Goal: Task Accomplishment & Management: Use online tool/utility

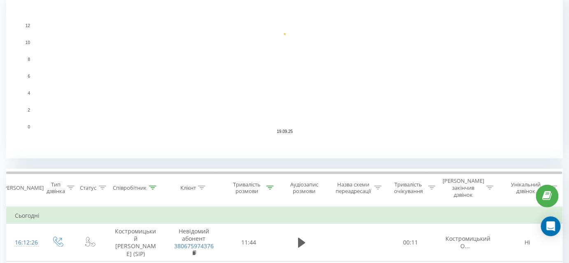
scroll to position [187, 0]
click at [269, 185] on icon at bounding box center [269, 187] width 7 height 4
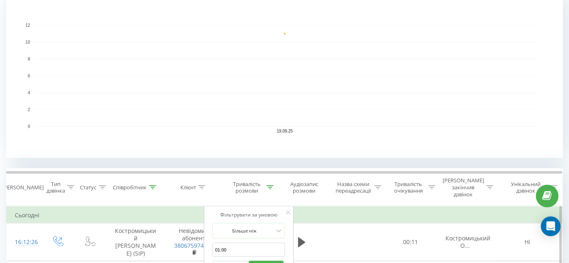
click at [234, 261] on button "Скасувати" at bounding box center [230, 266] width 35 height 10
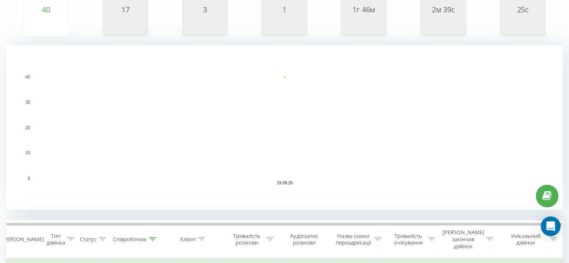
scroll to position [149, 0]
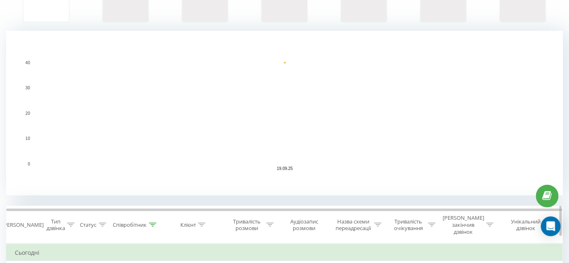
click at [271, 223] on icon at bounding box center [269, 225] width 7 height 4
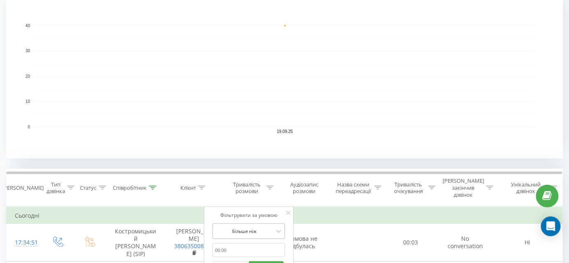
scroll to position [187, 0]
click at [256, 243] on input "01:00" at bounding box center [249, 250] width 72 height 14
type input "01:00"
click at [260, 259] on span "OK" at bounding box center [266, 265] width 23 height 13
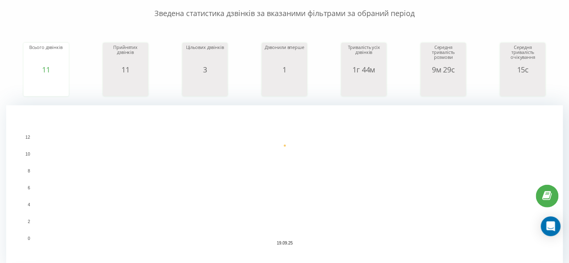
scroll to position [74, 0]
